Goal: Task Accomplishment & Management: Complete application form

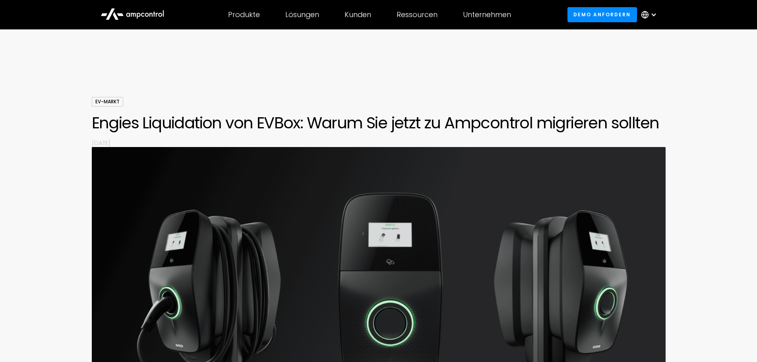
click at [424, 66] on div at bounding box center [378, 73] width 757 height 48
click at [653, 15] on div at bounding box center [653, 15] width 6 height 6
click at [619, 50] on font "Deutsch" at bounding box center [625, 52] width 26 height 9
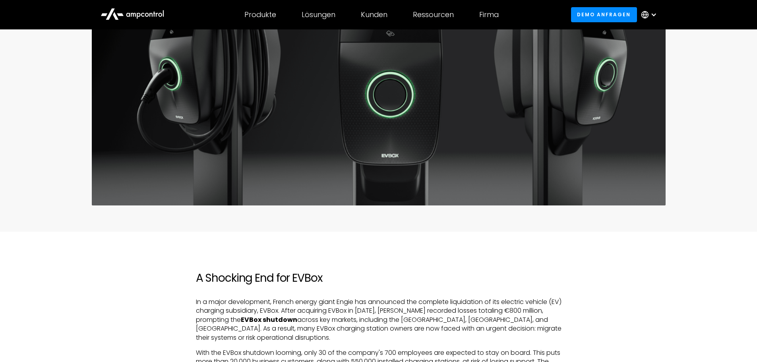
scroll to position [79, 0]
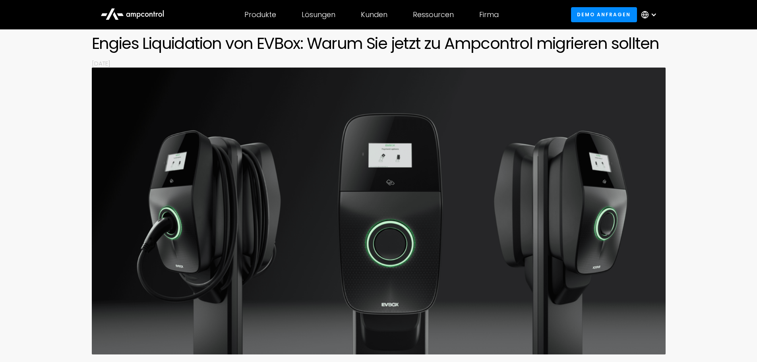
click at [655, 14] on div at bounding box center [653, 15] width 6 height 6
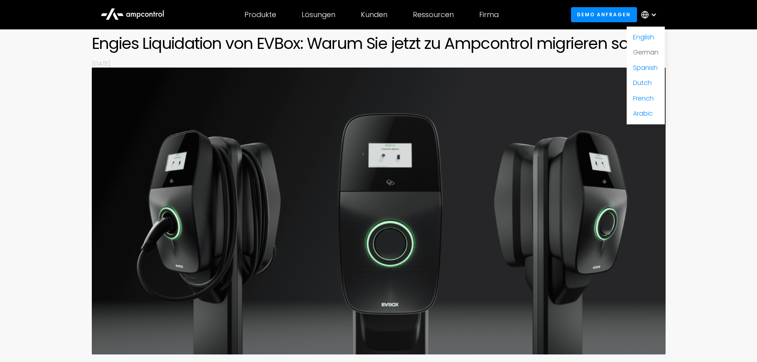
click at [647, 53] on link "German" at bounding box center [645, 52] width 25 height 9
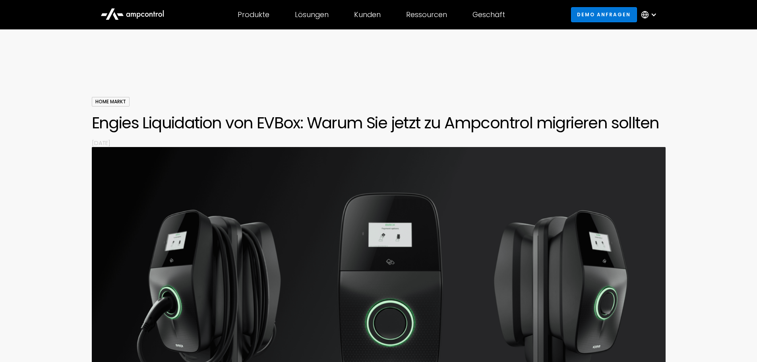
click at [588, 14] on link "Demo anfragen" at bounding box center [604, 14] width 66 height 15
